Goal: Information Seeking & Learning: Find contact information

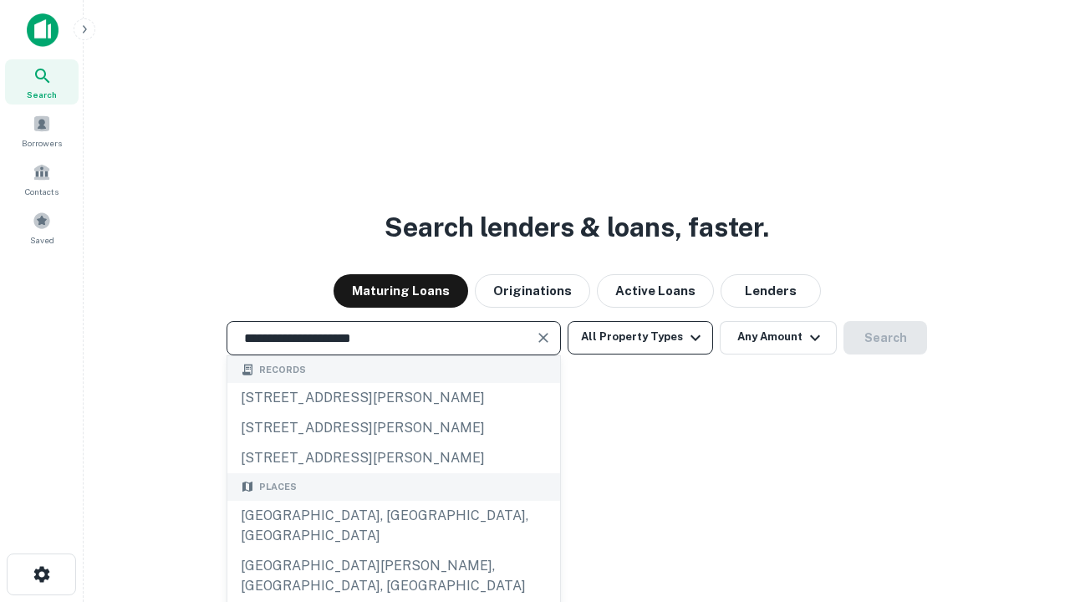
click at [393, 551] on div "Santa Monica, CA, USA" at bounding box center [393, 526] width 333 height 50
click at [640, 337] on button "All Property Types" at bounding box center [639, 337] width 145 height 33
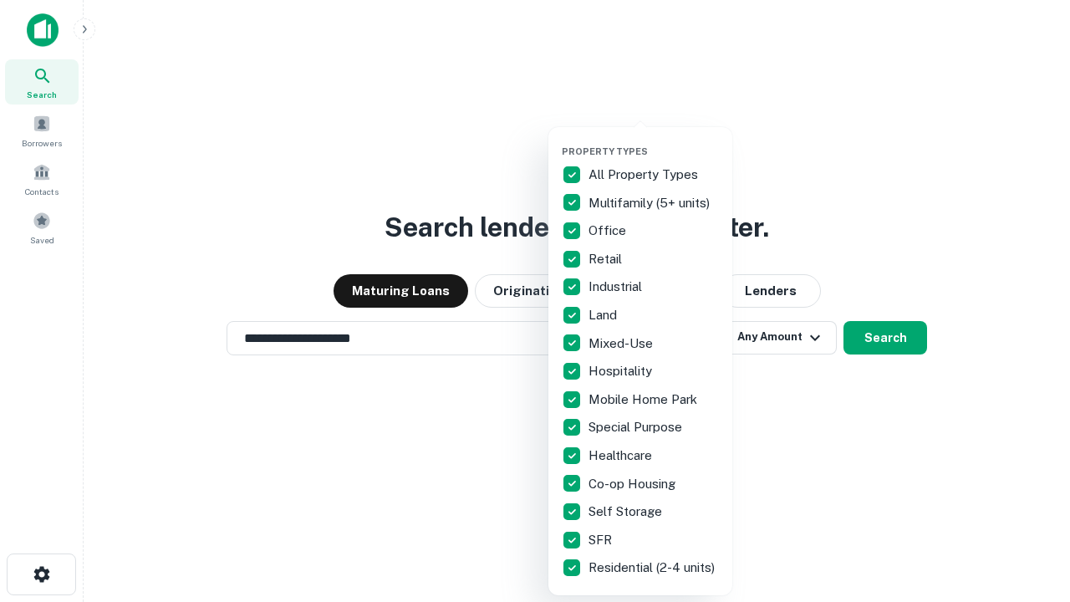
type input "**********"
click at [653, 140] on button "button" at bounding box center [654, 140] width 184 height 1
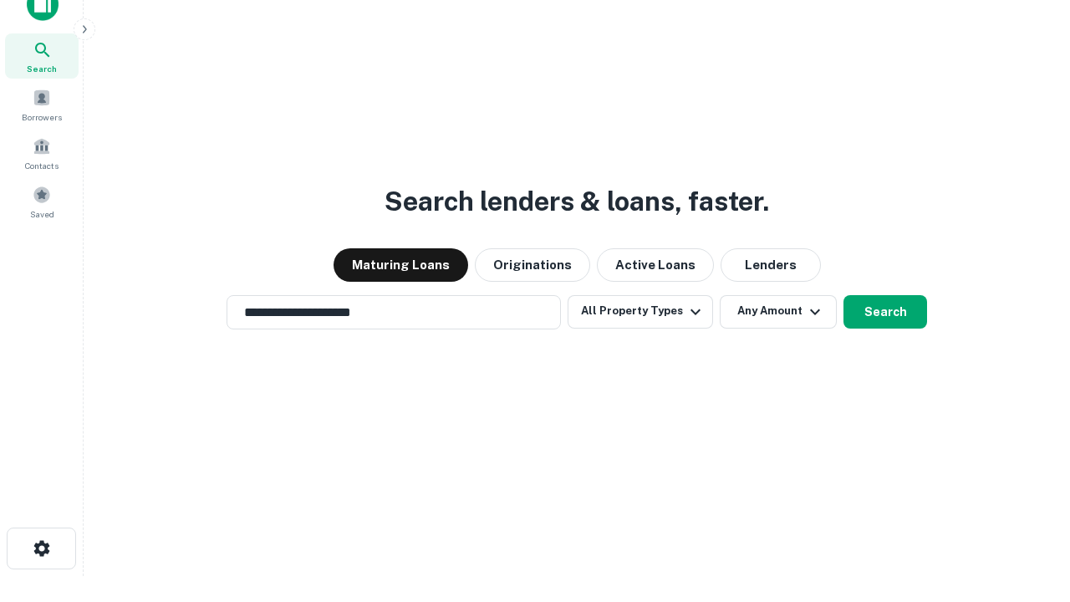
scroll to position [10, 201]
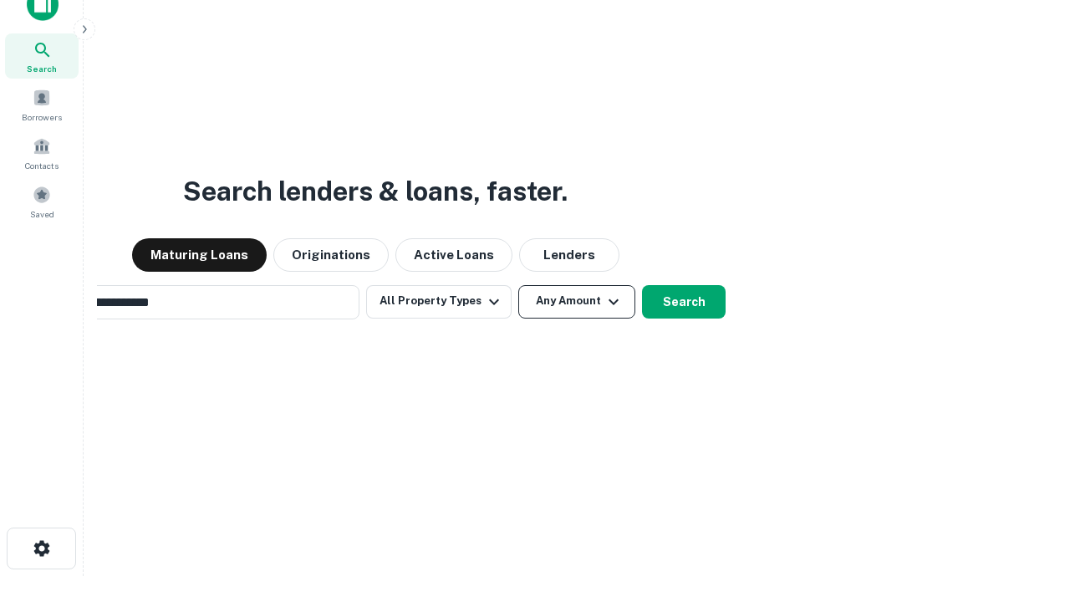
click at [518, 285] on button "Any Amount" at bounding box center [576, 301] width 117 height 33
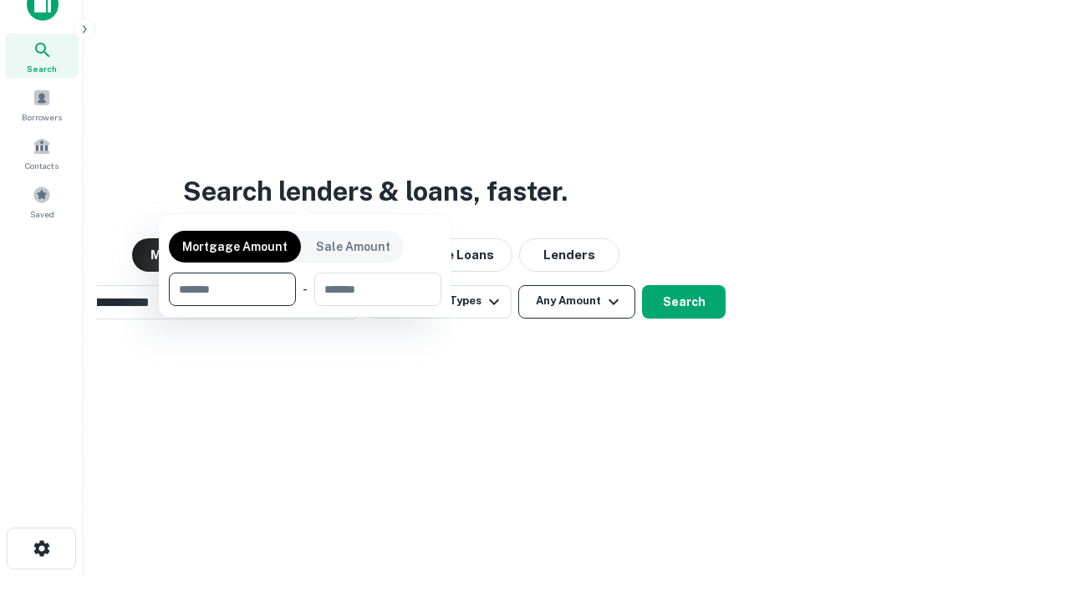
scroll to position [27, 0]
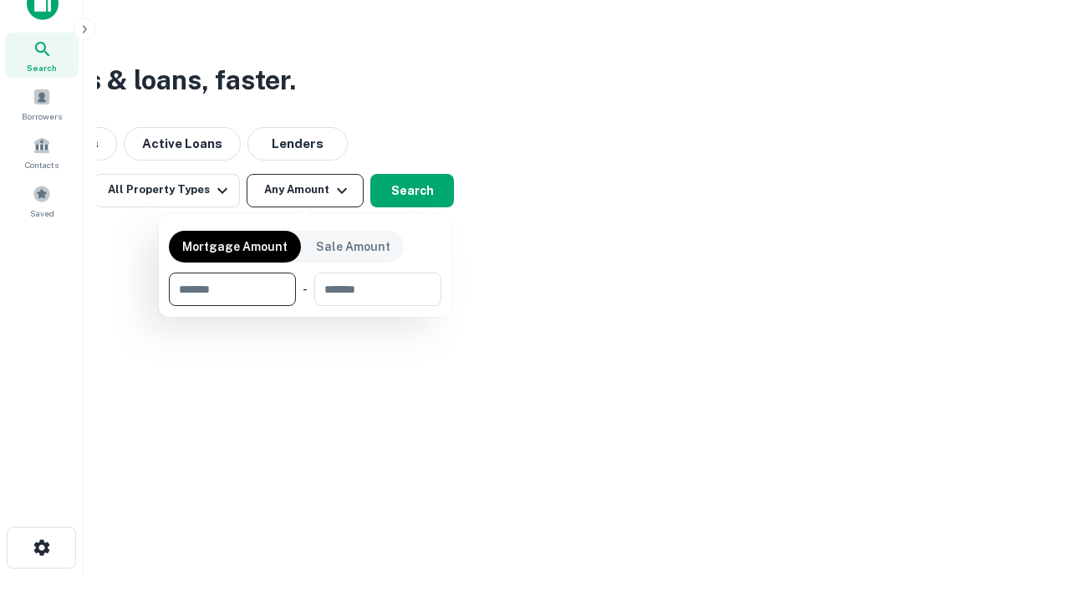
type input "*******"
click at [305, 306] on button "button" at bounding box center [305, 306] width 272 height 1
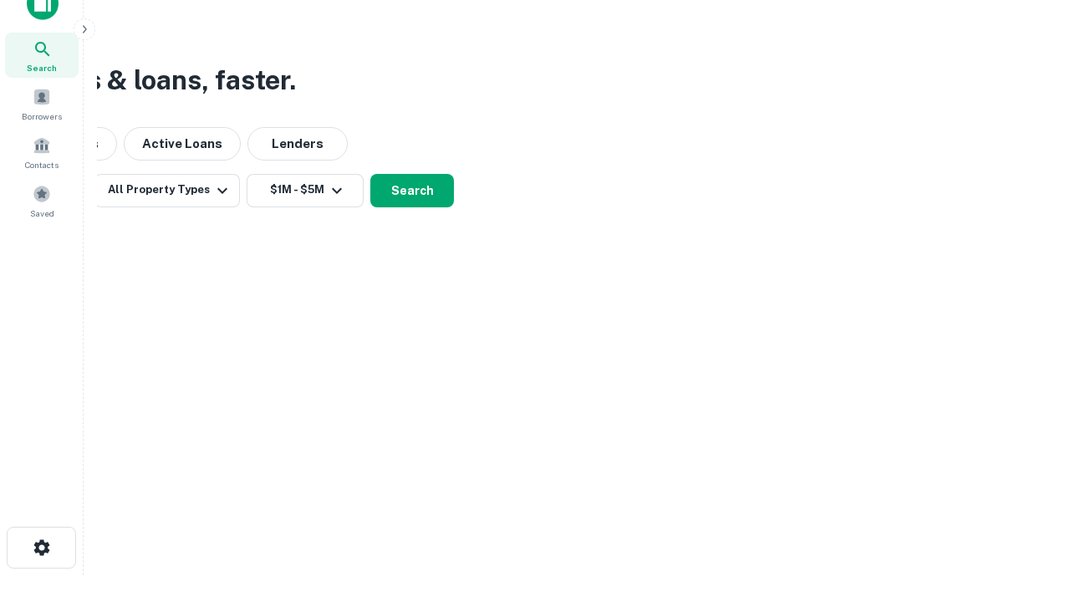
scroll to position [26, 0]
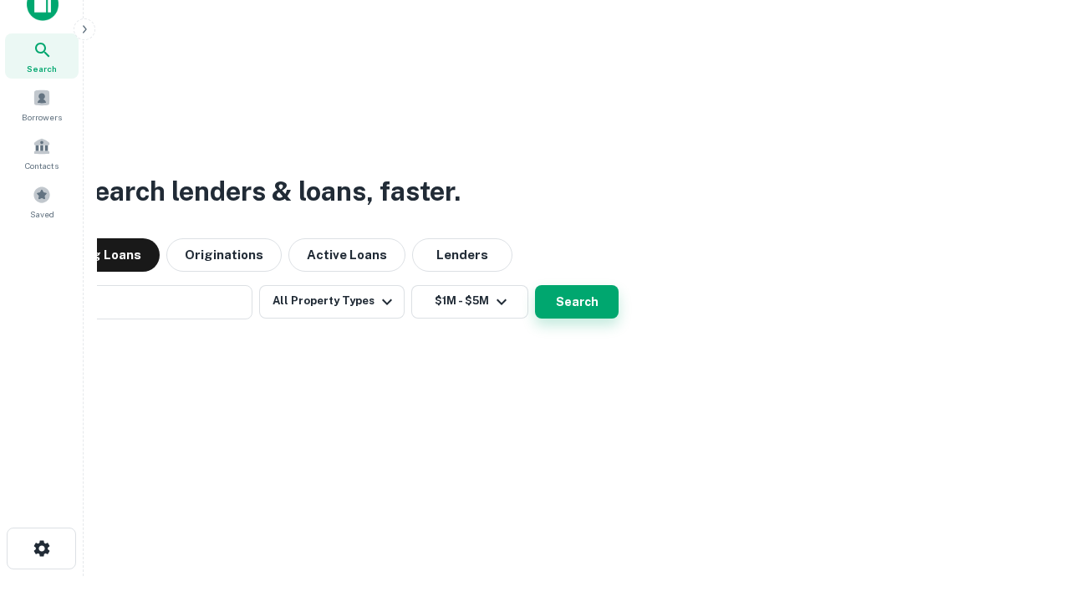
click at [535, 285] on button "Search" at bounding box center [577, 301] width 84 height 33
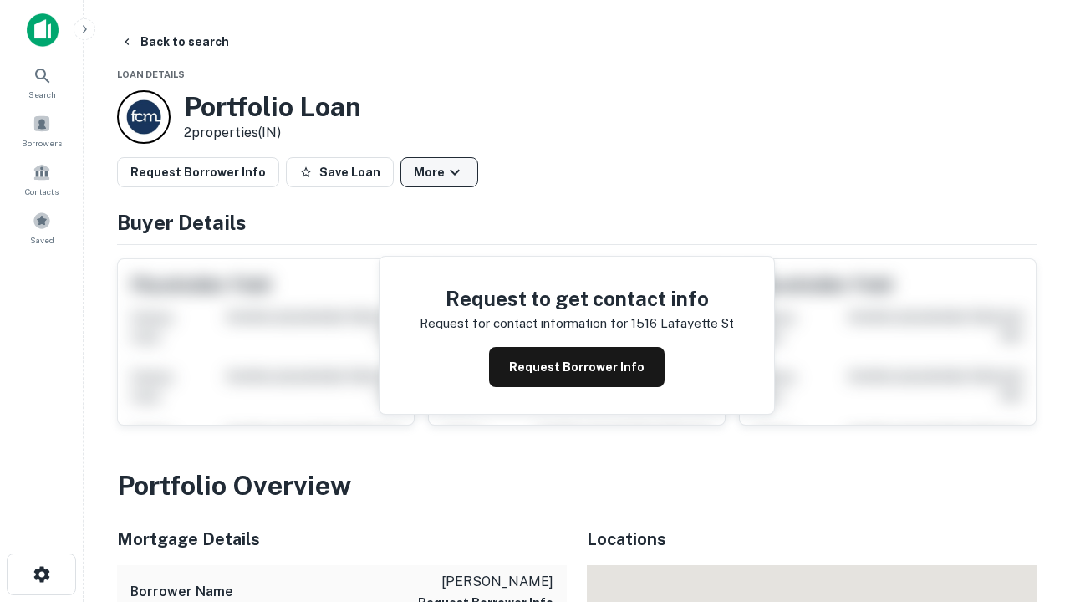
click at [439, 172] on button "More" at bounding box center [439, 172] width 78 height 30
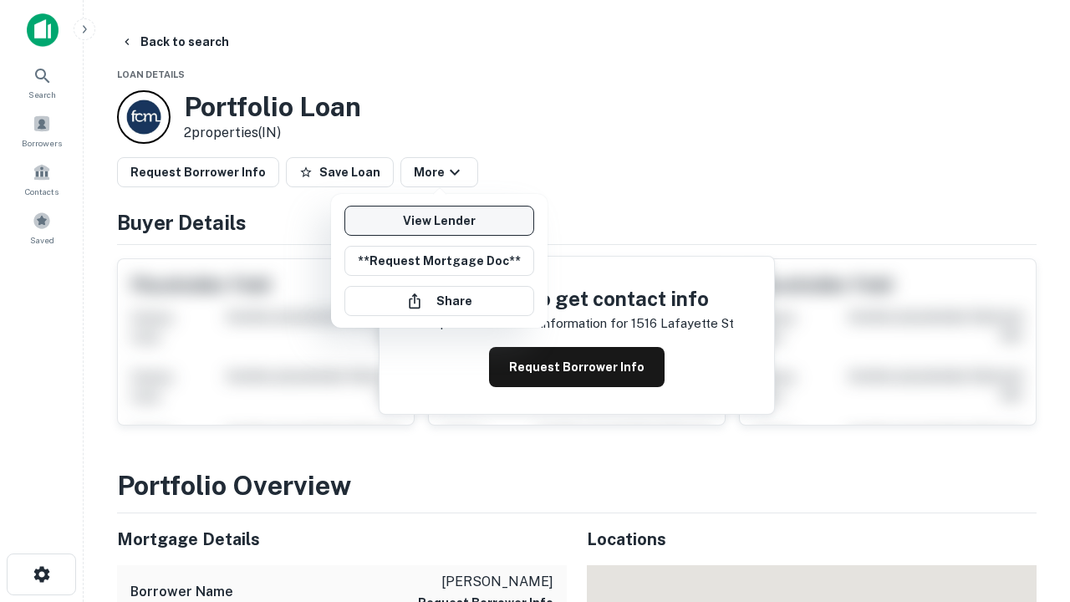
click at [439, 221] on link "View Lender" at bounding box center [439, 221] width 190 height 30
